Goal: Find specific page/section: Find specific page/section

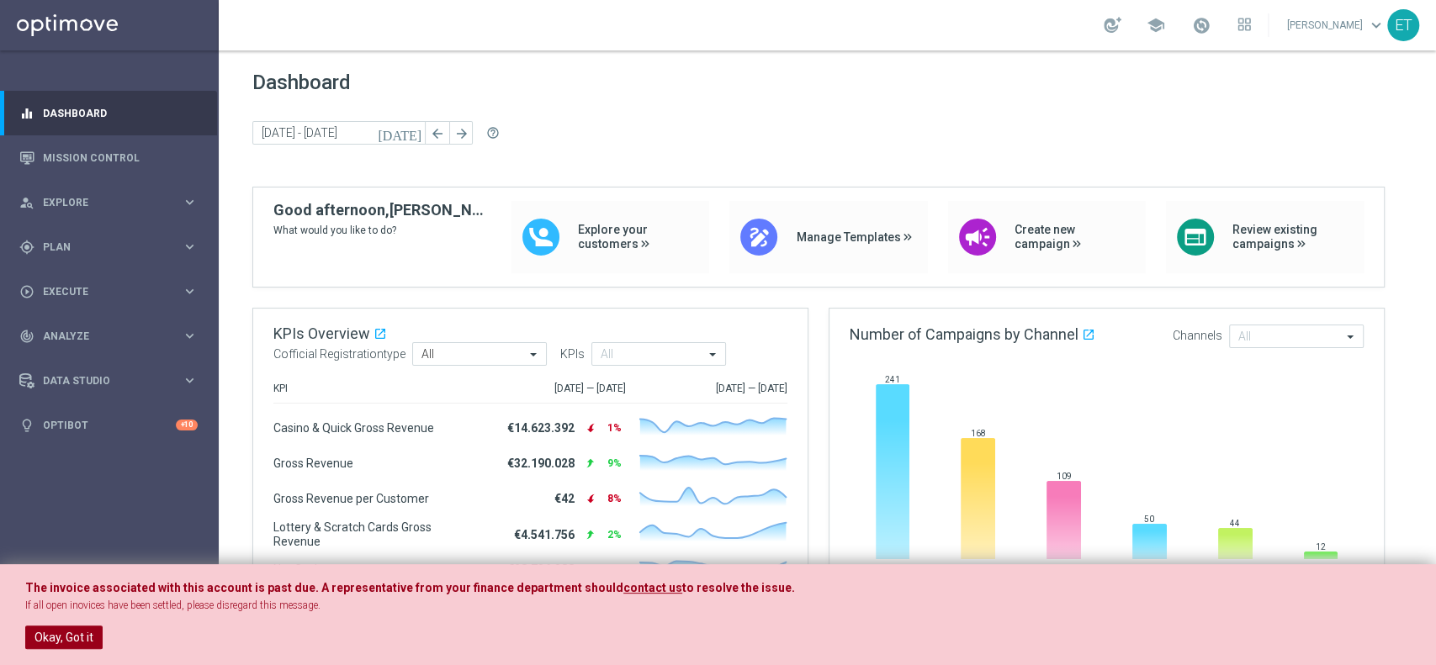
click at [58, 498] on button "Okay, Got it" at bounding box center [63, 638] width 77 height 24
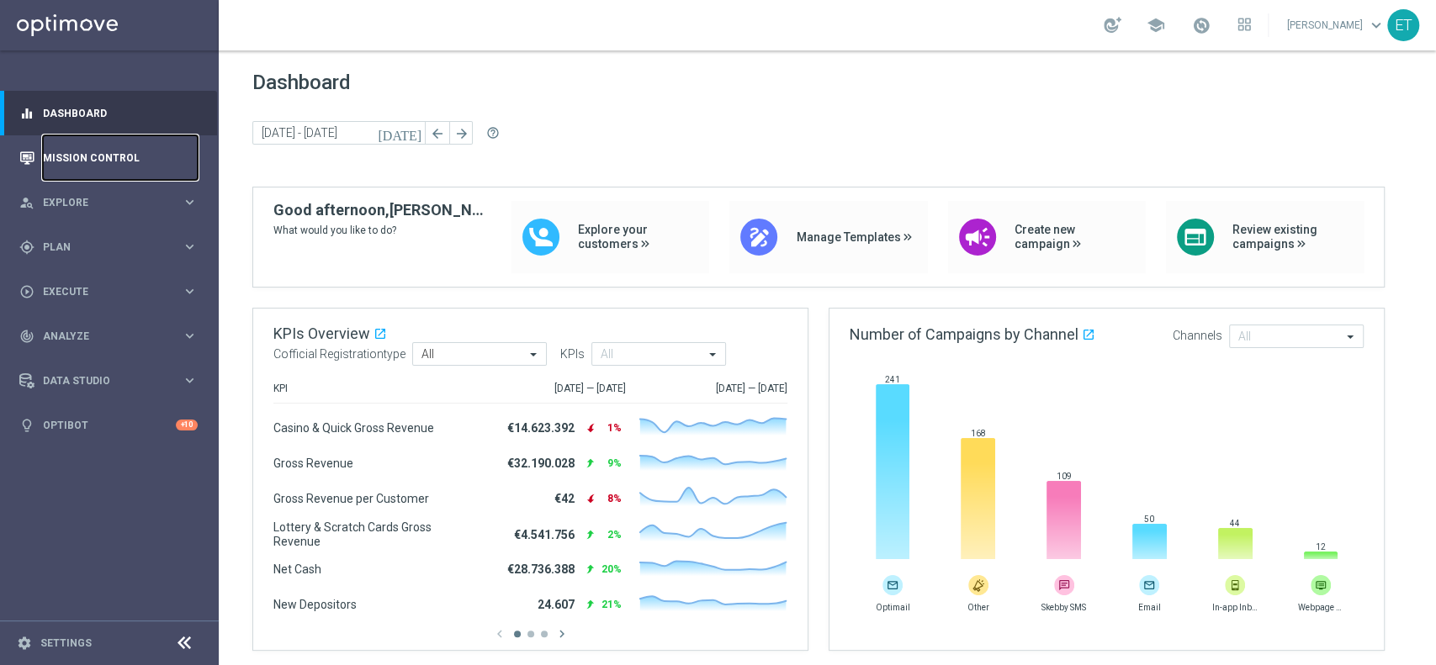
click at [130, 150] on link "Mission Control" at bounding box center [120, 157] width 155 height 45
